Goal: Book appointment/travel/reservation

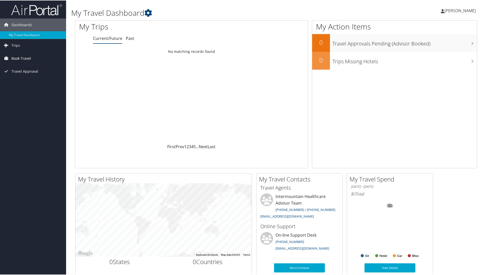
click at [21, 56] on span "Book Travel" at bounding box center [21, 58] width 20 height 13
click at [31, 83] on link "Book/Manage Online Trips" at bounding box center [33, 84] width 66 height 8
